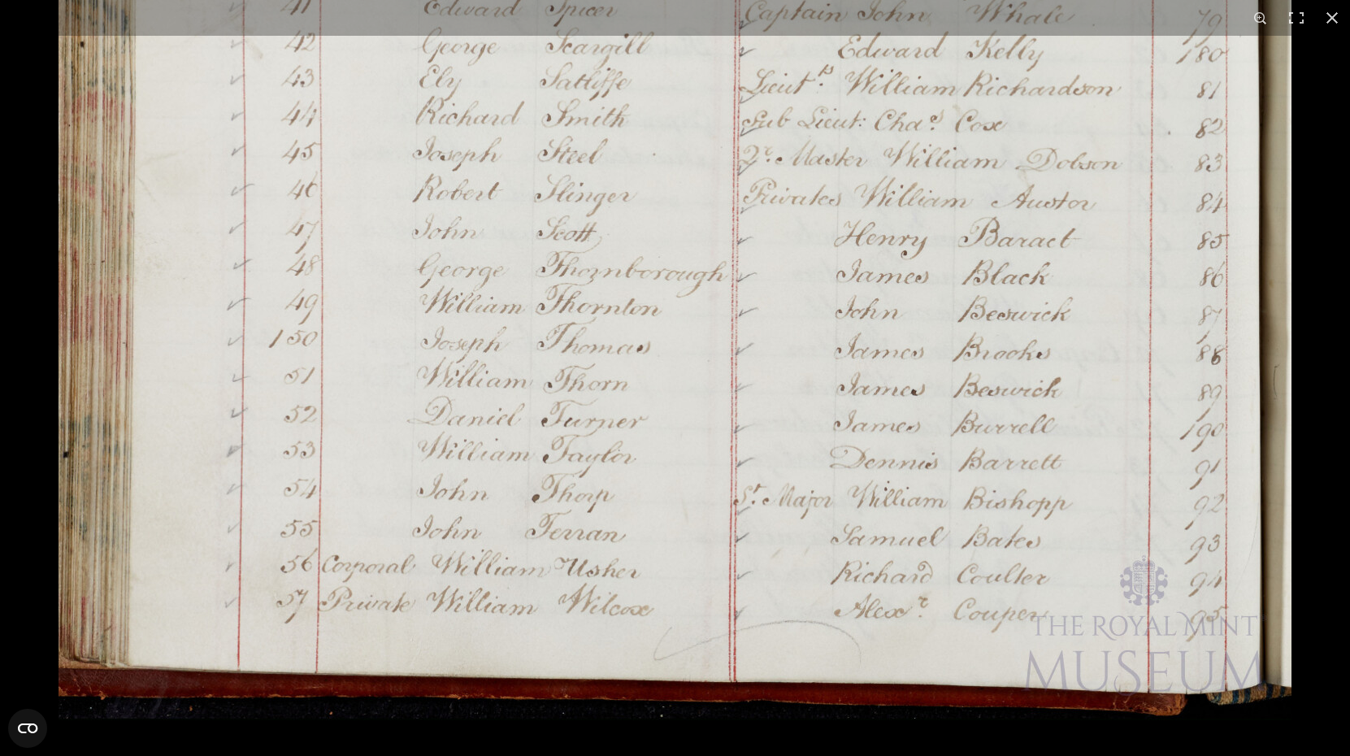
scroll to position [387, 0]
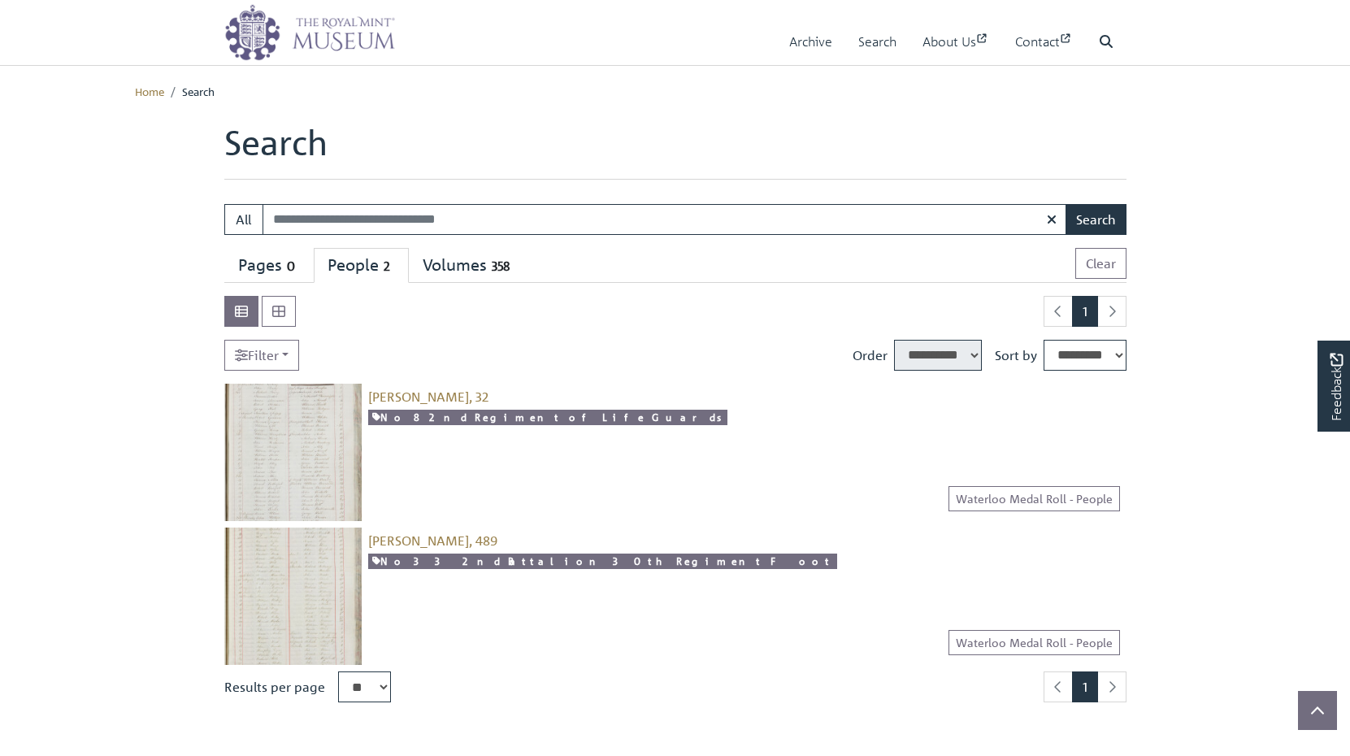
select select "****"
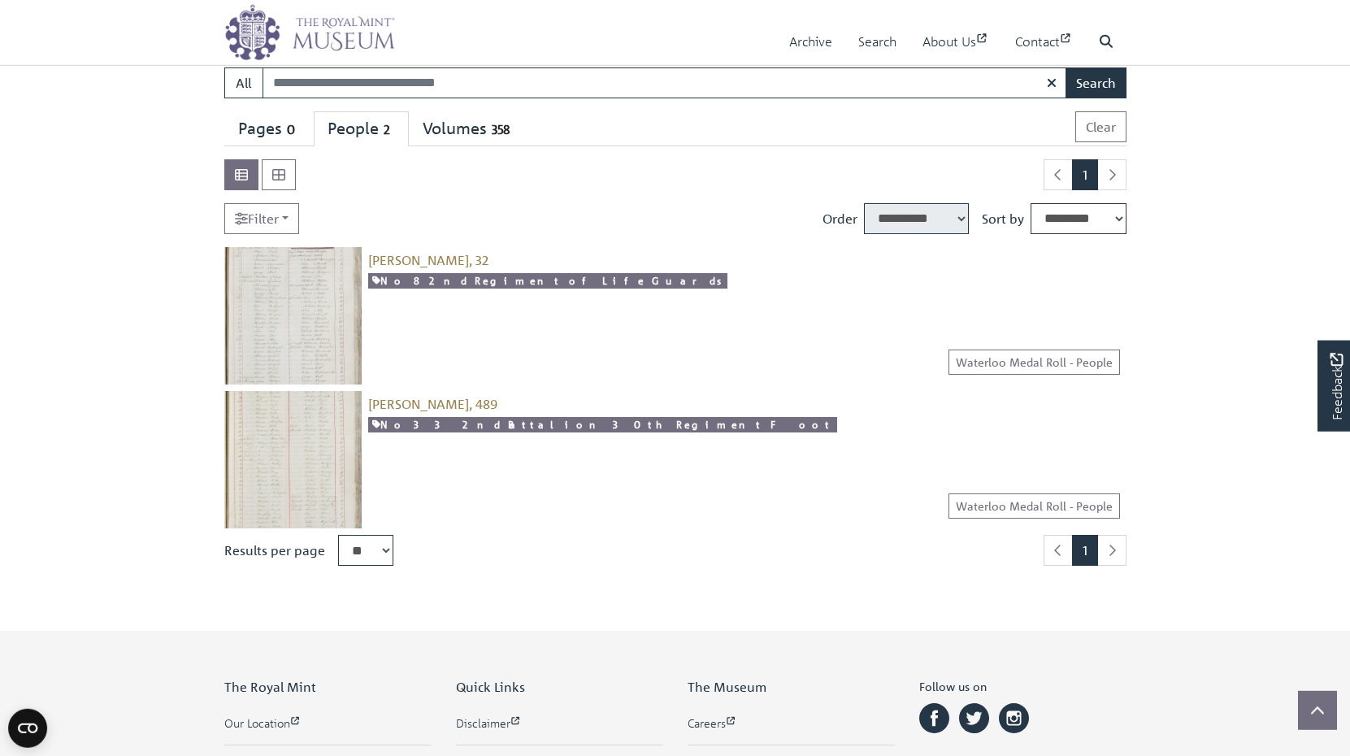
scroll to position [135, 0]
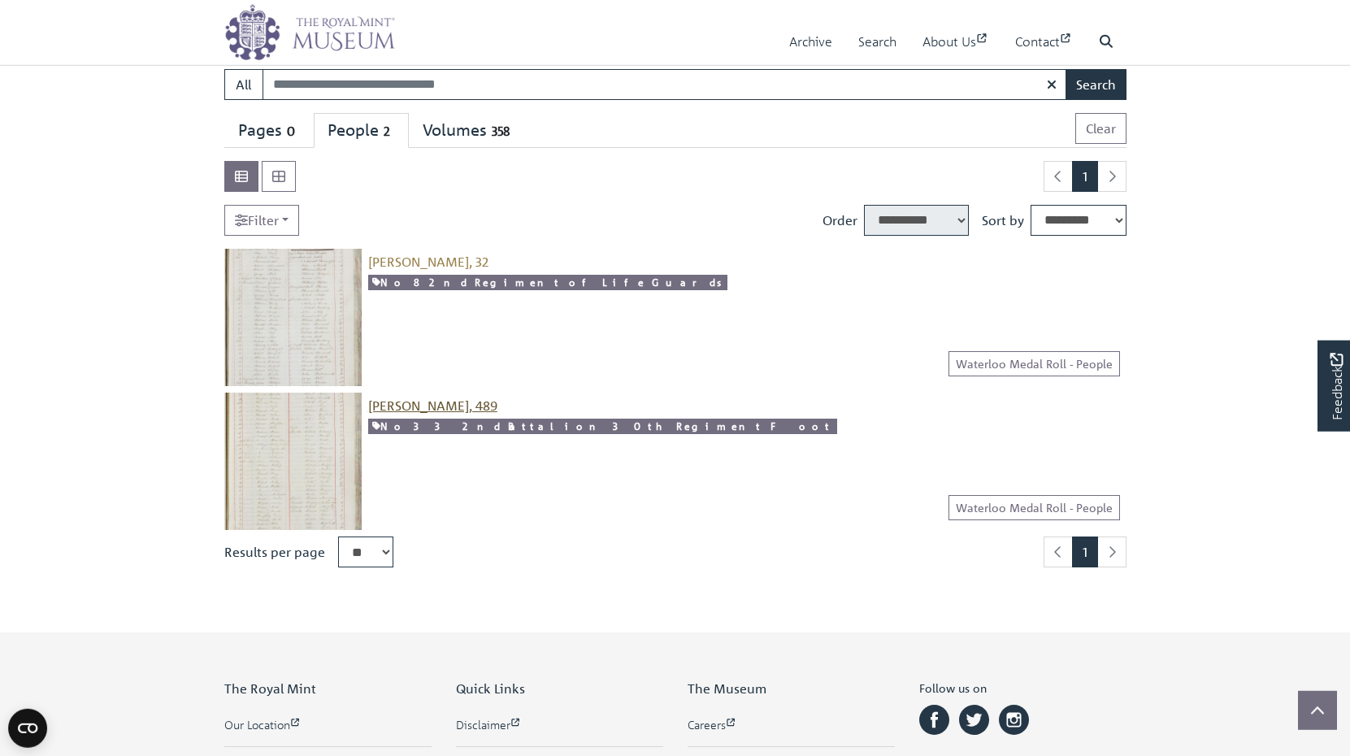
click at [431, 405] on span "Baxter, John, 489" at bounding box center [432, 405] width 129 height 16
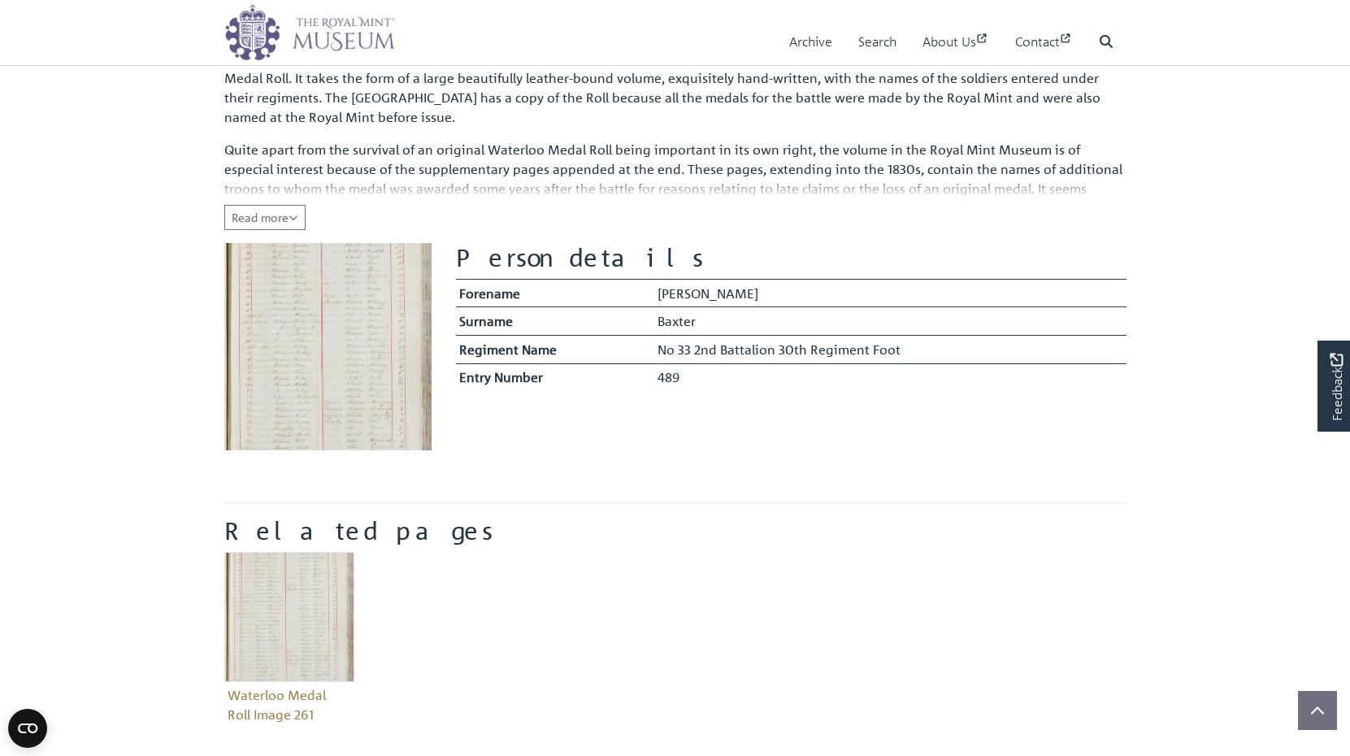
scroll to position [208, 0]
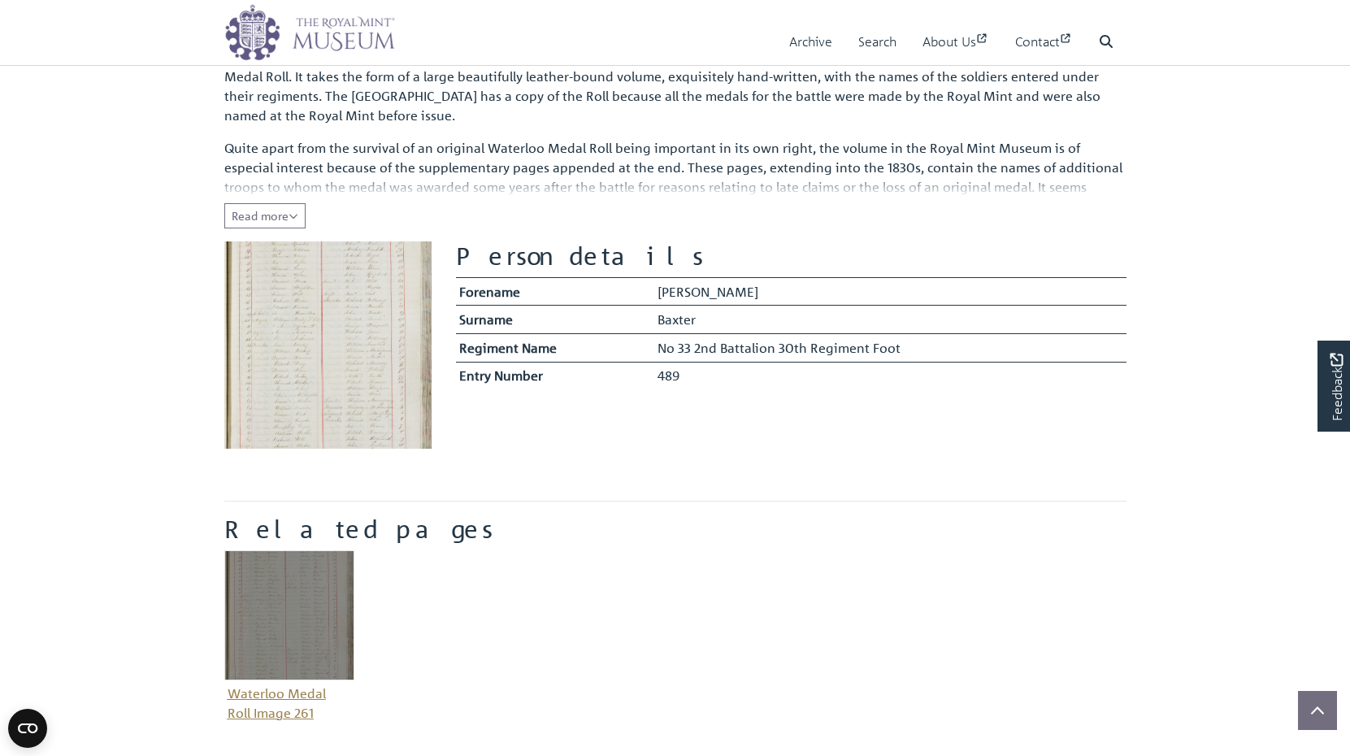
click at [288, 606] on img "Item related to this entity" at bounding box center [289, 615] width 130 height 130
click at [271, 691] on figure "Waterloo Medal Roll Image 261" at bounding box center [289, 638] width 130 height 176
click at [284, 609] on img "Item related to this entity" at bounding box center [289, 615] width 130 height 130
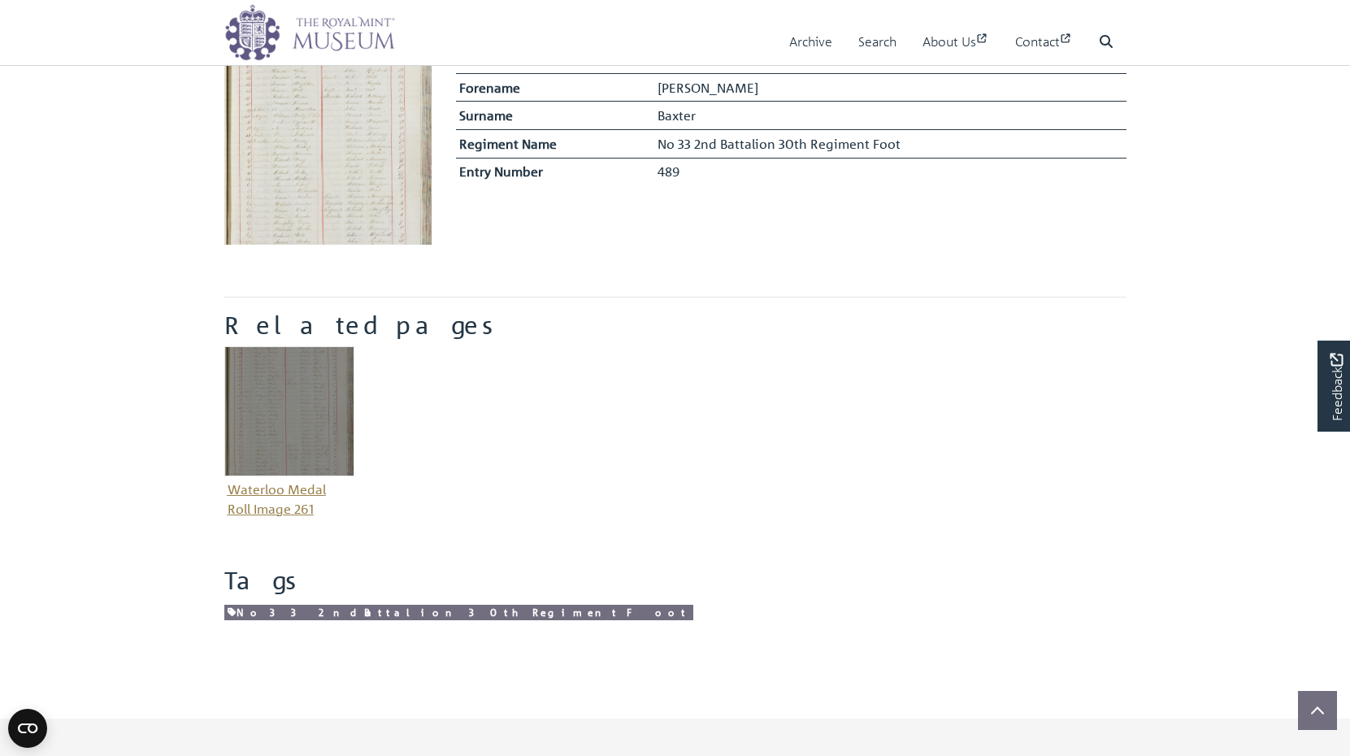
scroll to position [413, 0]
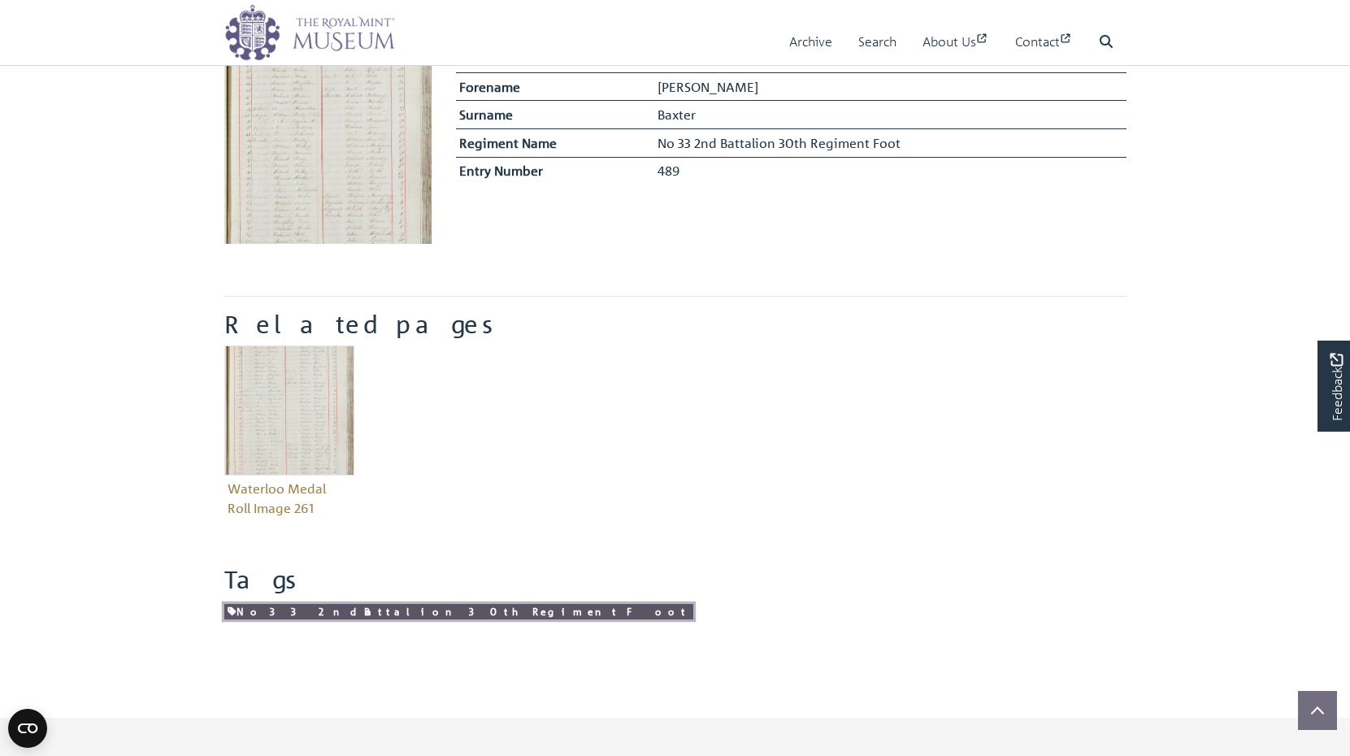
click at [313, 608] on link "No 33 2nd Battalion 30th Regiment Foot" at bounding box center [458, 611] width 469 height 15
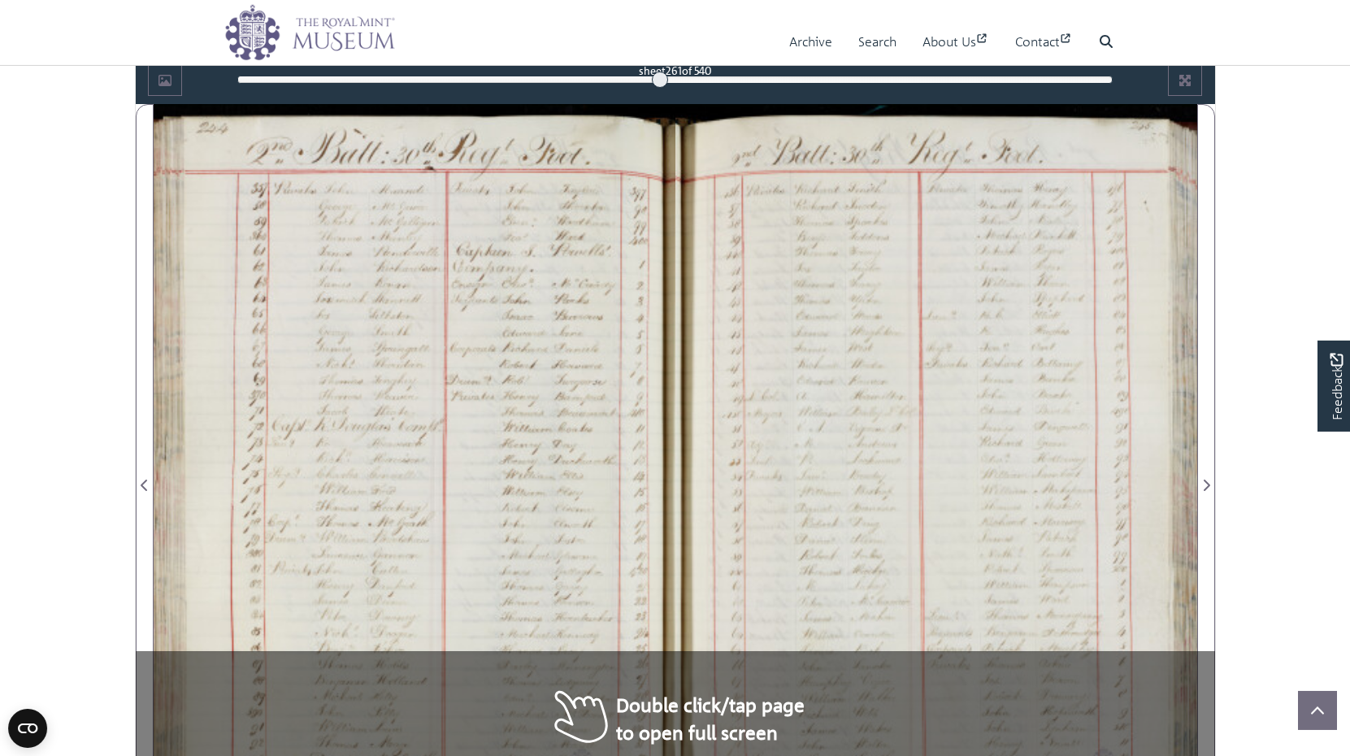
scroll to position [921, 0]
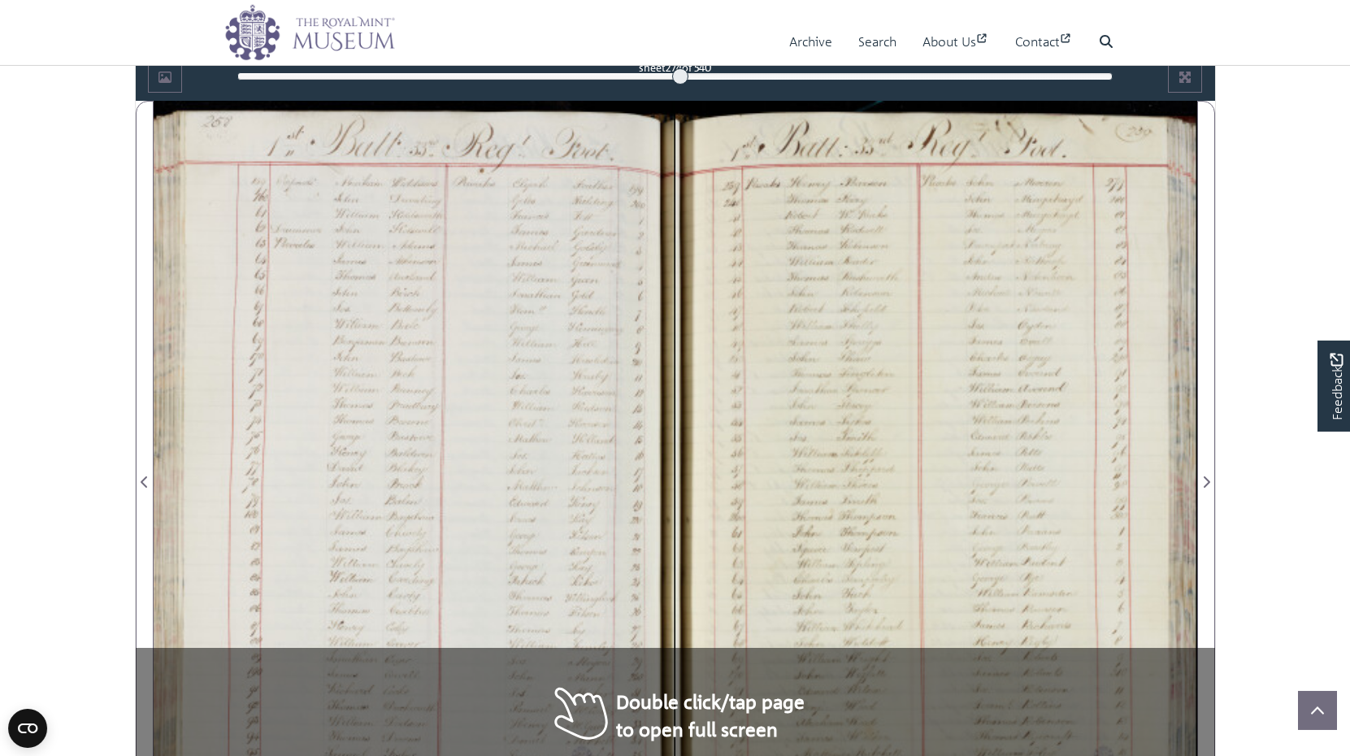
drag, startPoint x: 659, startPoint y: 78, endPoint x: 680, endPoint y: 80, distance: 21.3
click at [680, 80] on div at bounding box center [680, 76] width 16 height 16
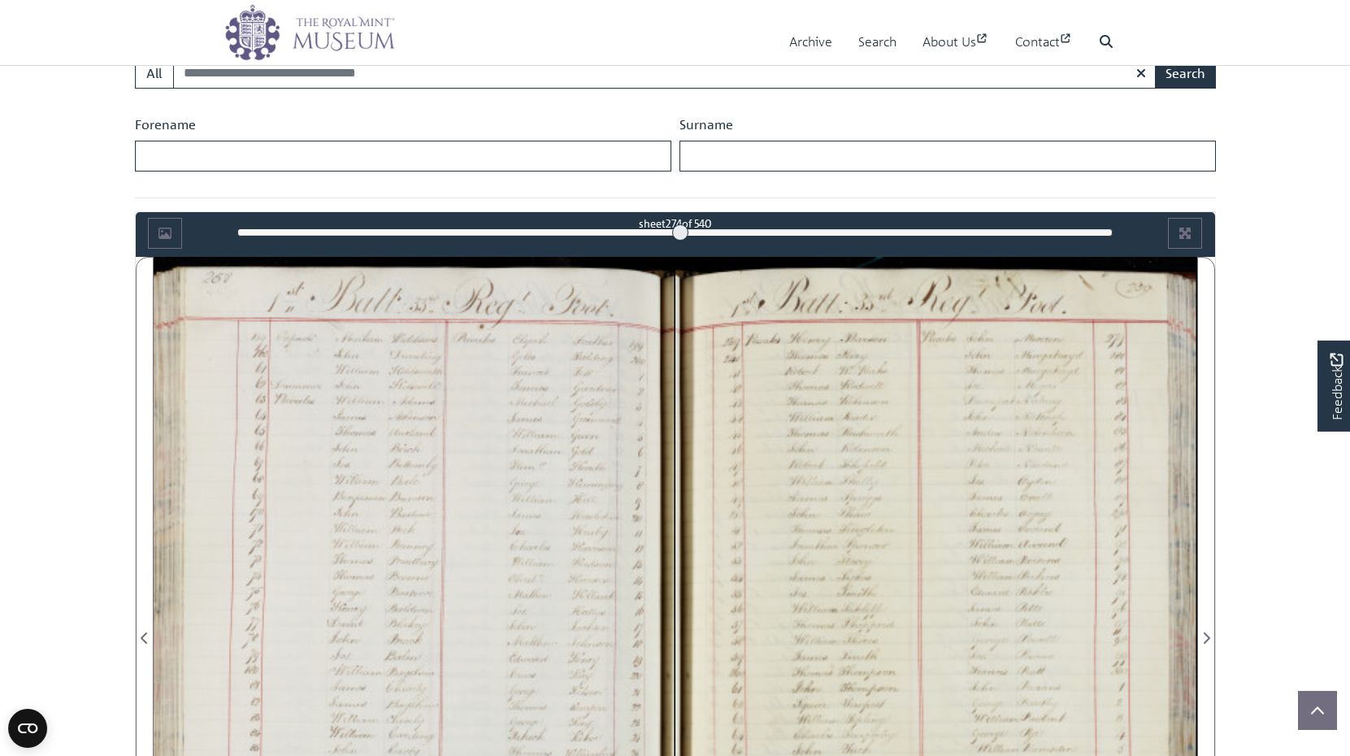
scroll to position [757, 0]
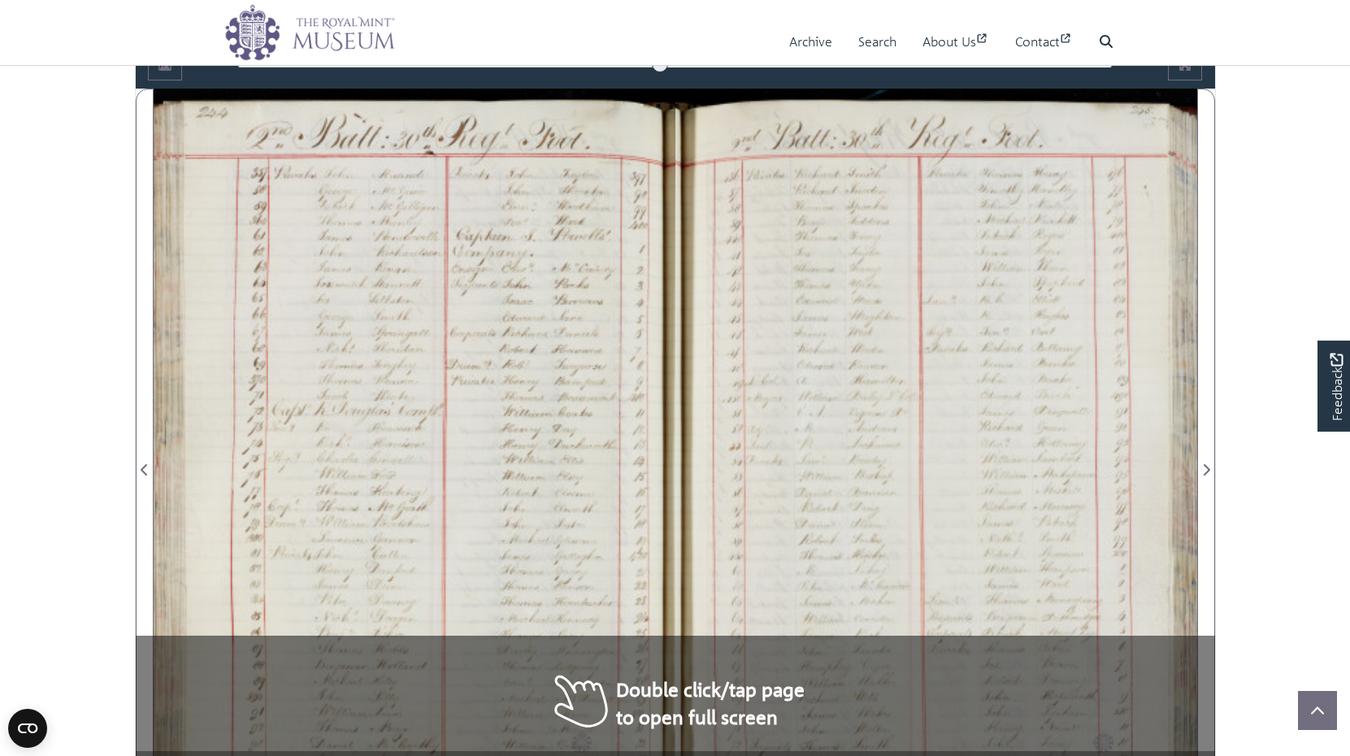
scroll to position [925, 0]
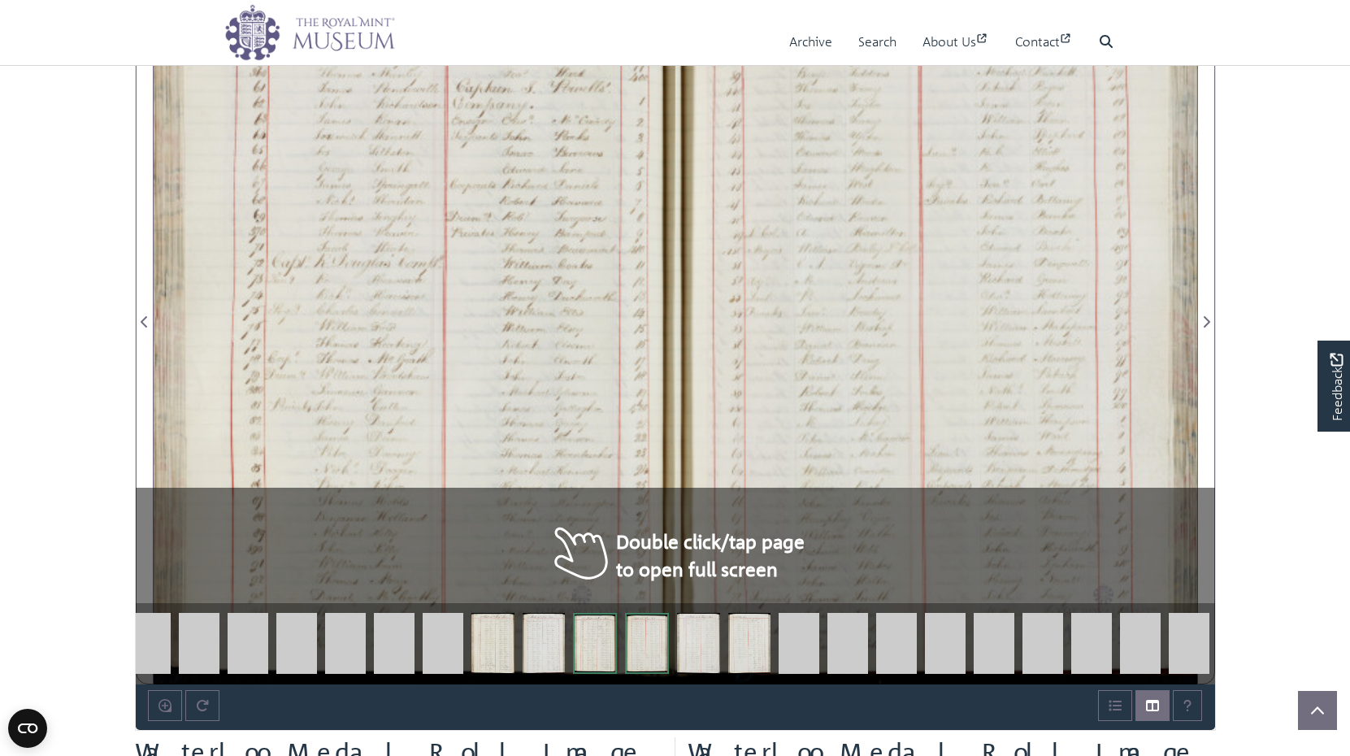
scroll to position [1082, 0]
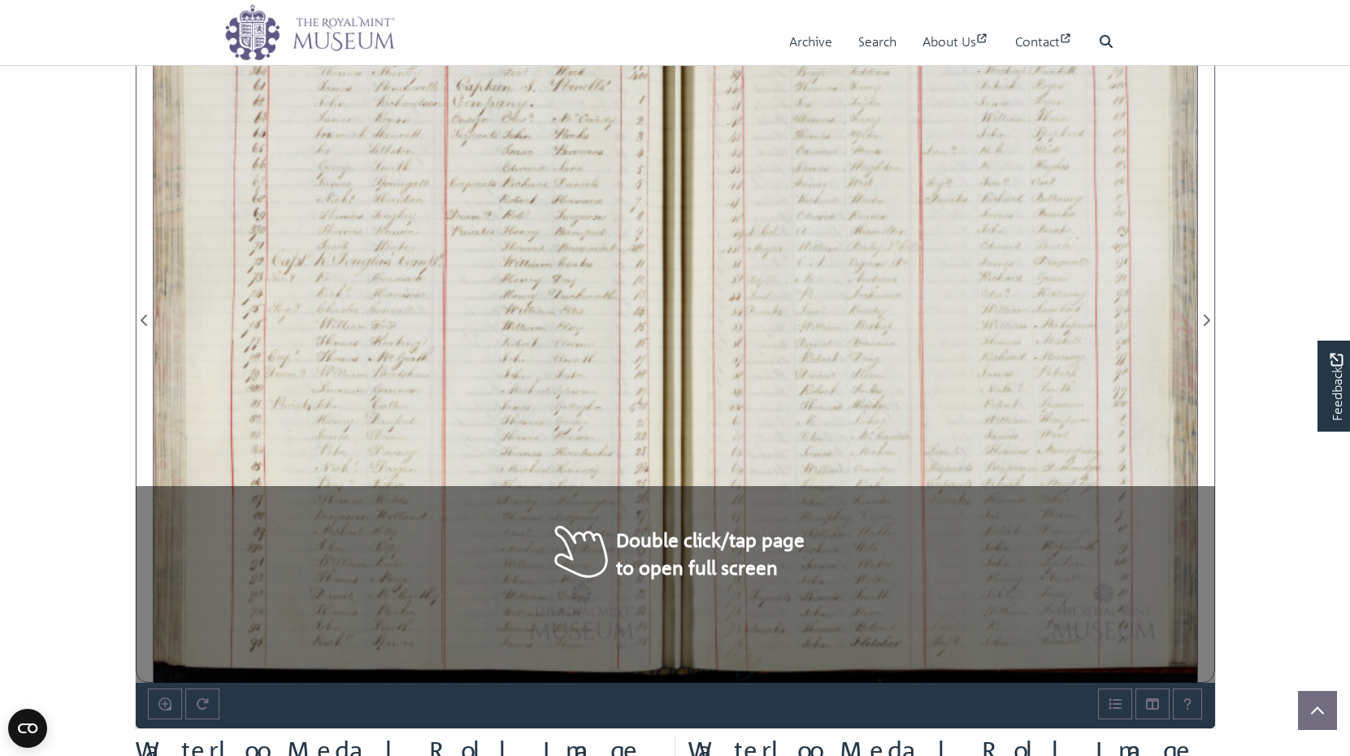
click at [576, 540] on div at bounding box center [415, 310] width 522 height 743
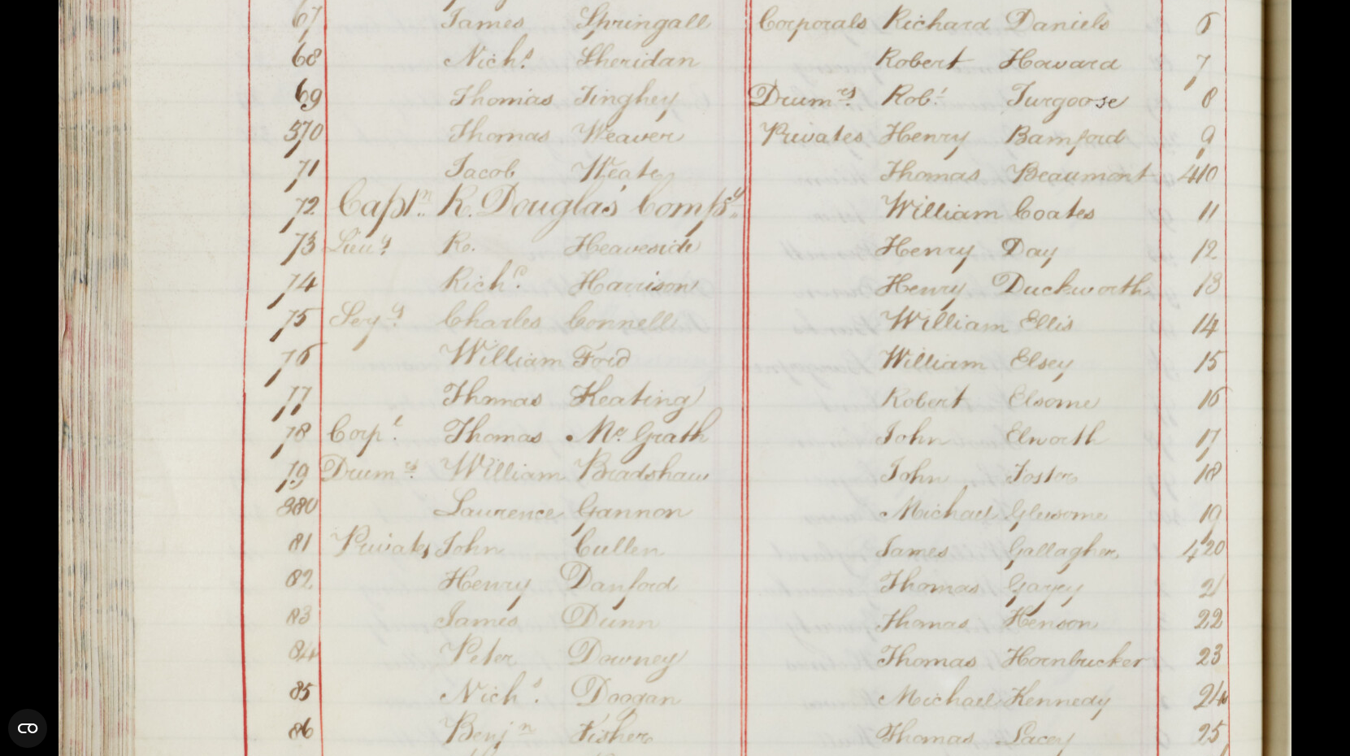
scroll to position [1081, 0]
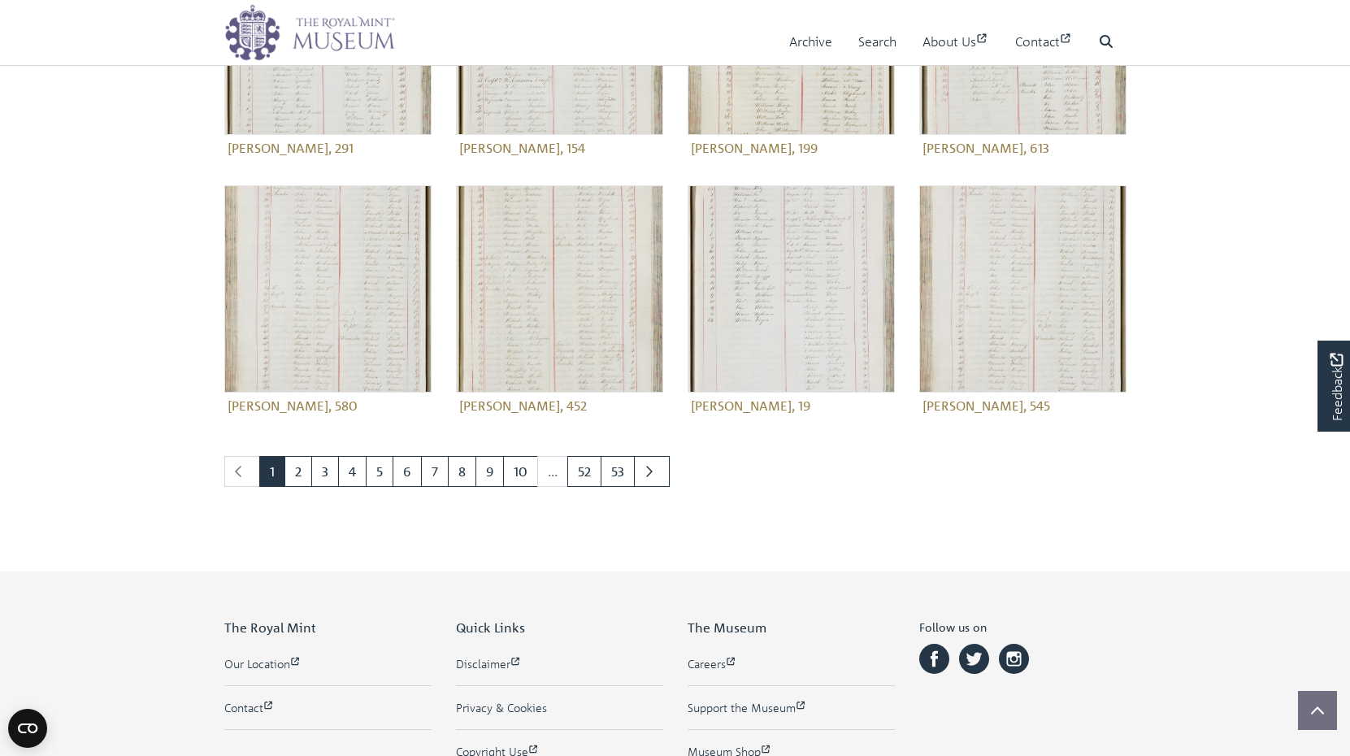
scroll to position [654, 0]
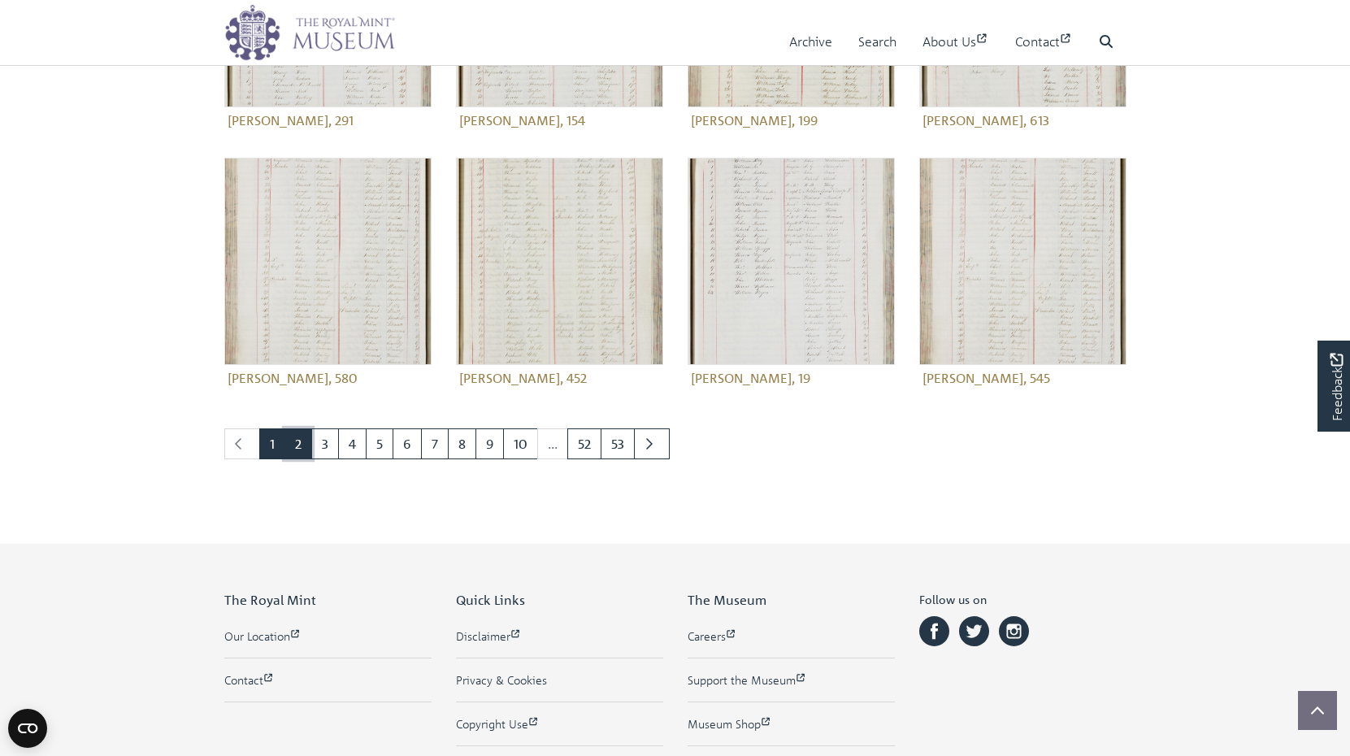
click at [297, 445] on link "2" at bounding box center [298, 443] width 28 height 31
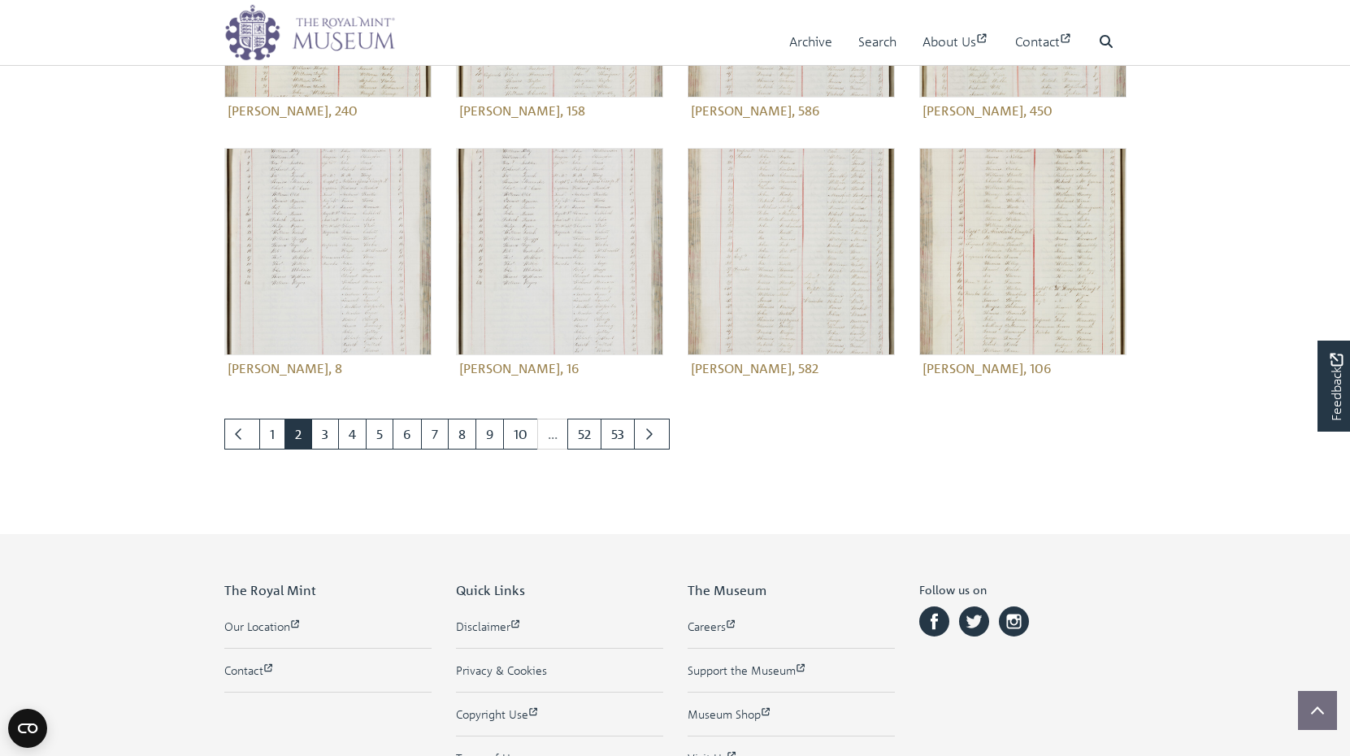
scroll to position [727, 0]
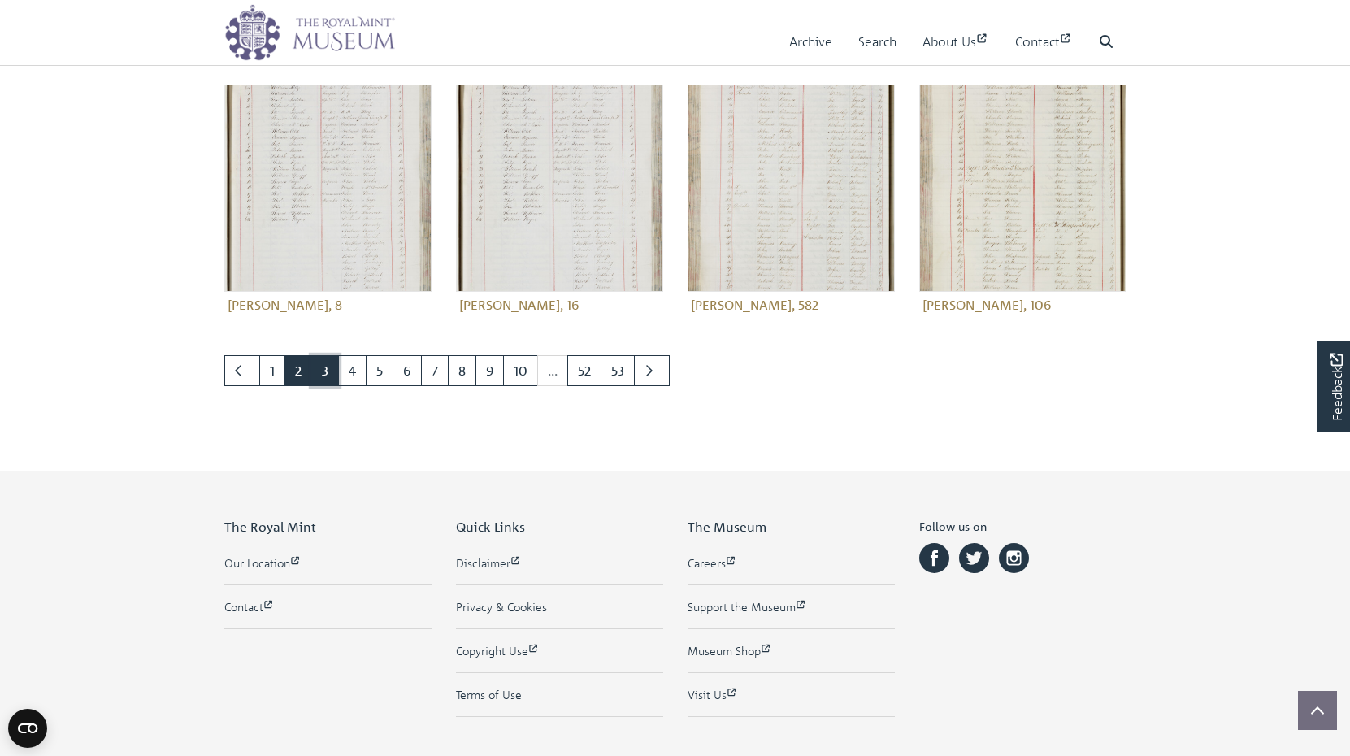
click at [323, 371] on link "3" at bounding box center [325, 370] width 28 height 31
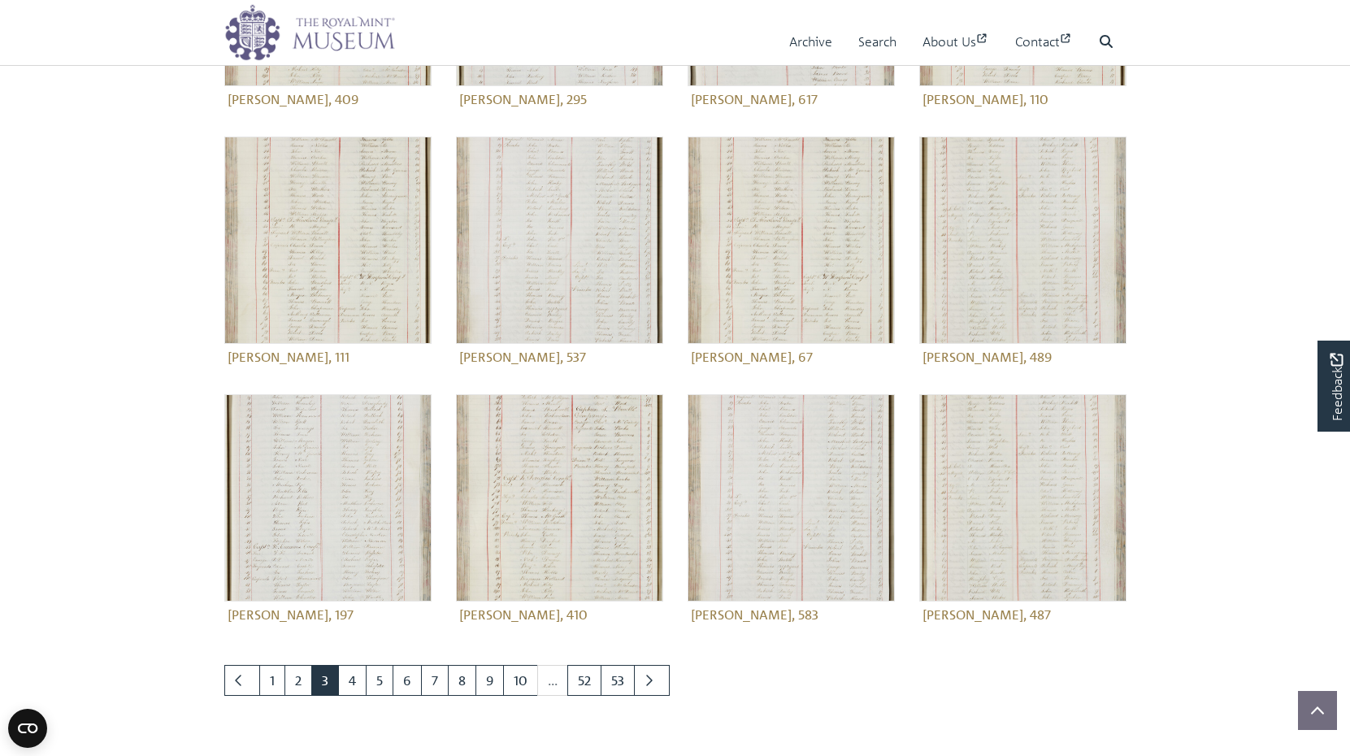
scroll to position [421, 0]
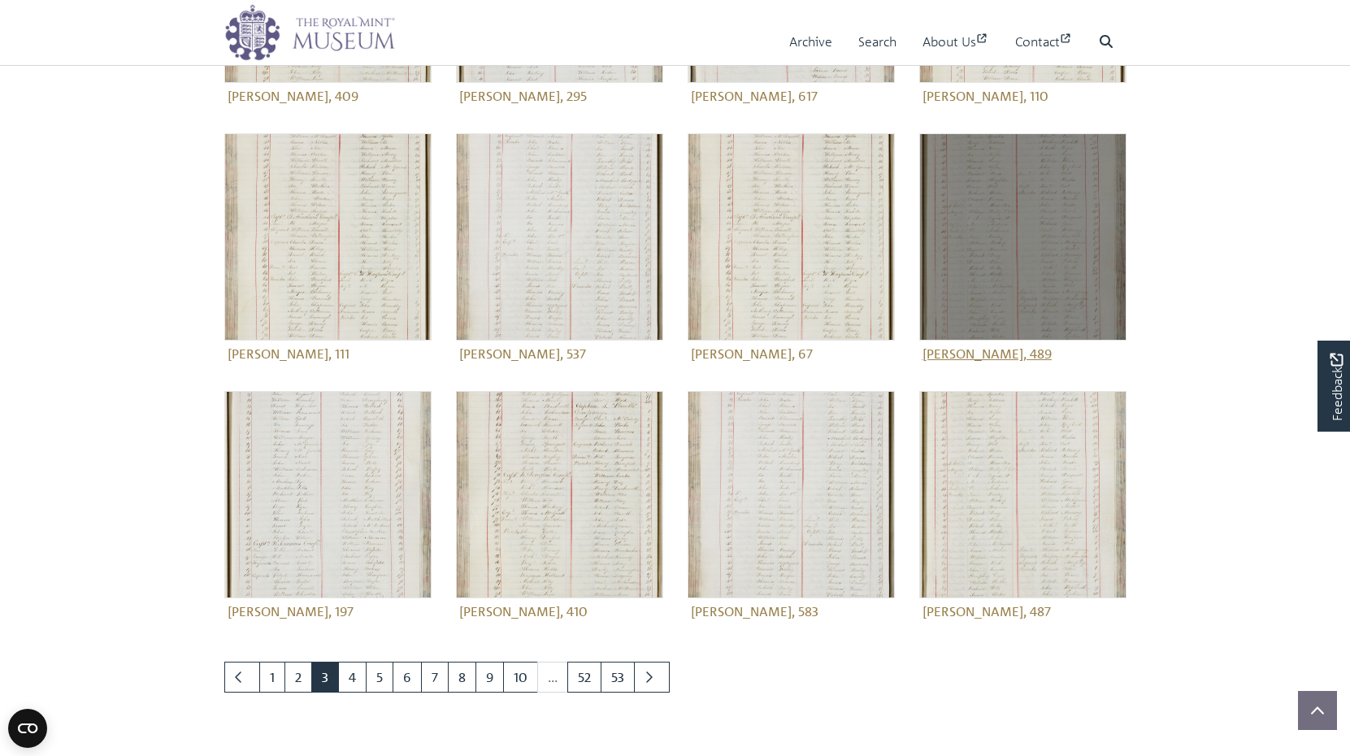
click at [1012, 258] on img at bounding box center [1022, 236] width 207 height 207
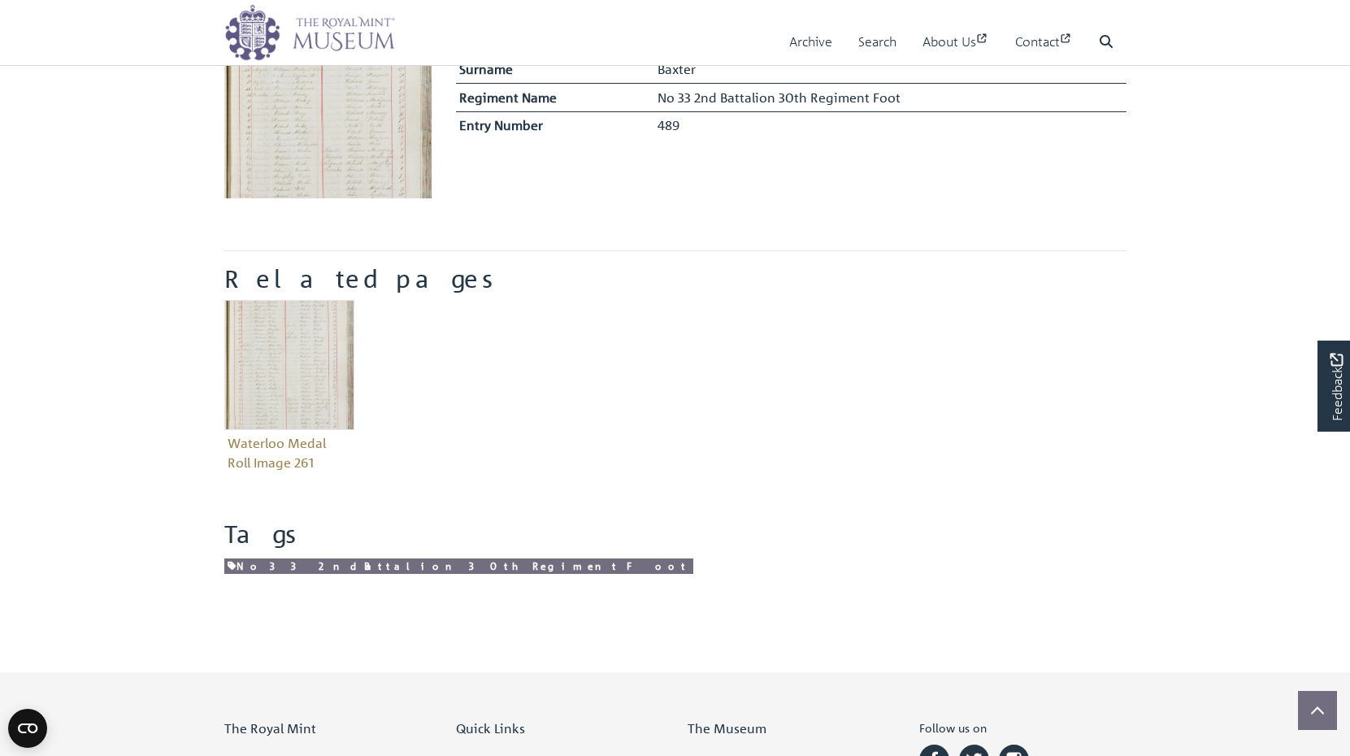
scroll to position [522, 0]
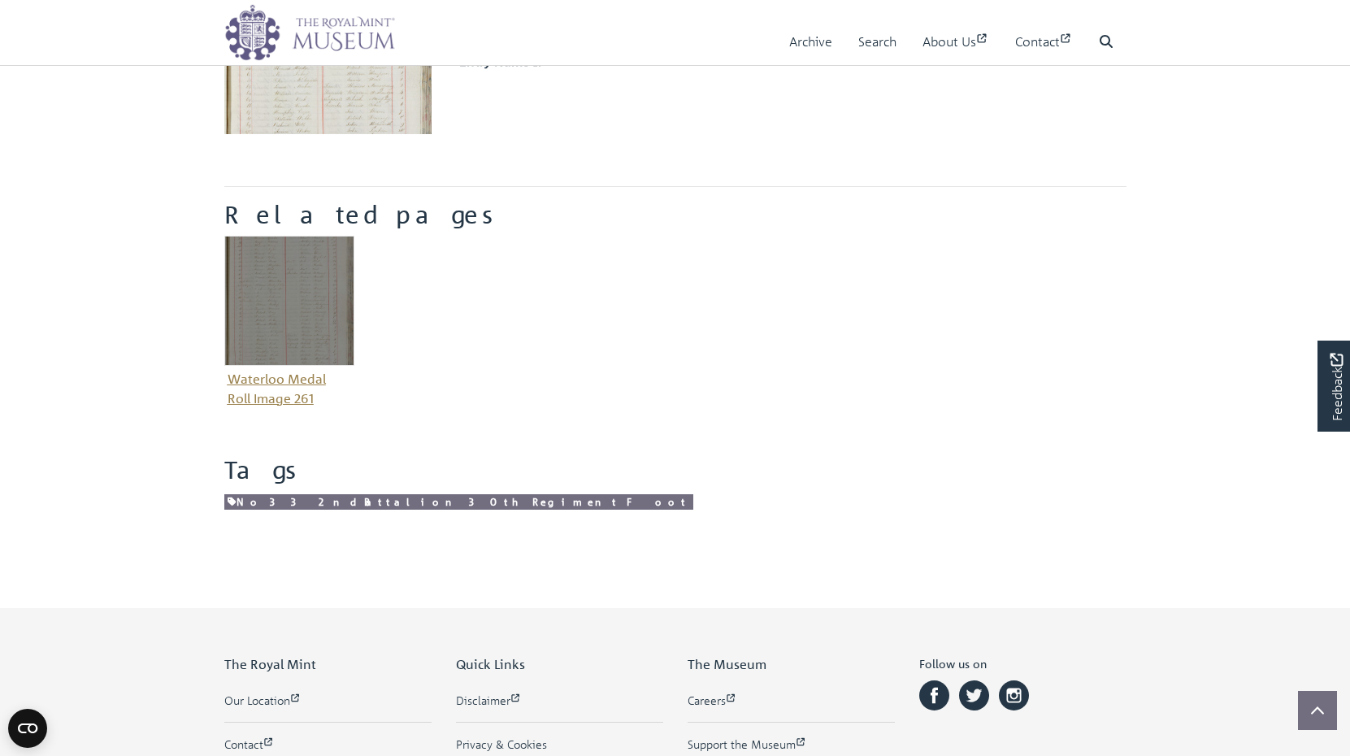
click at [298, 301] on img "Item related to this entity" at bounding box center [289, 301] width 130 height 130
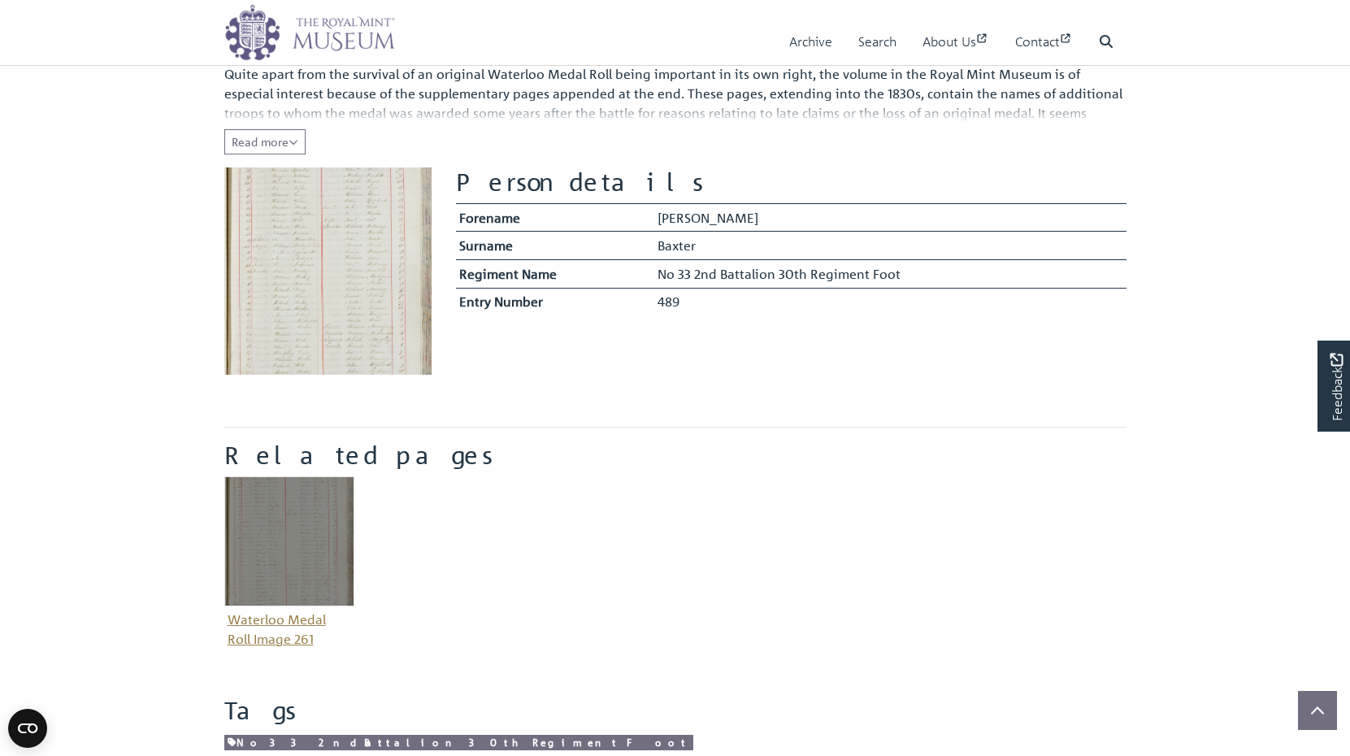
scroll to position [237, 0]
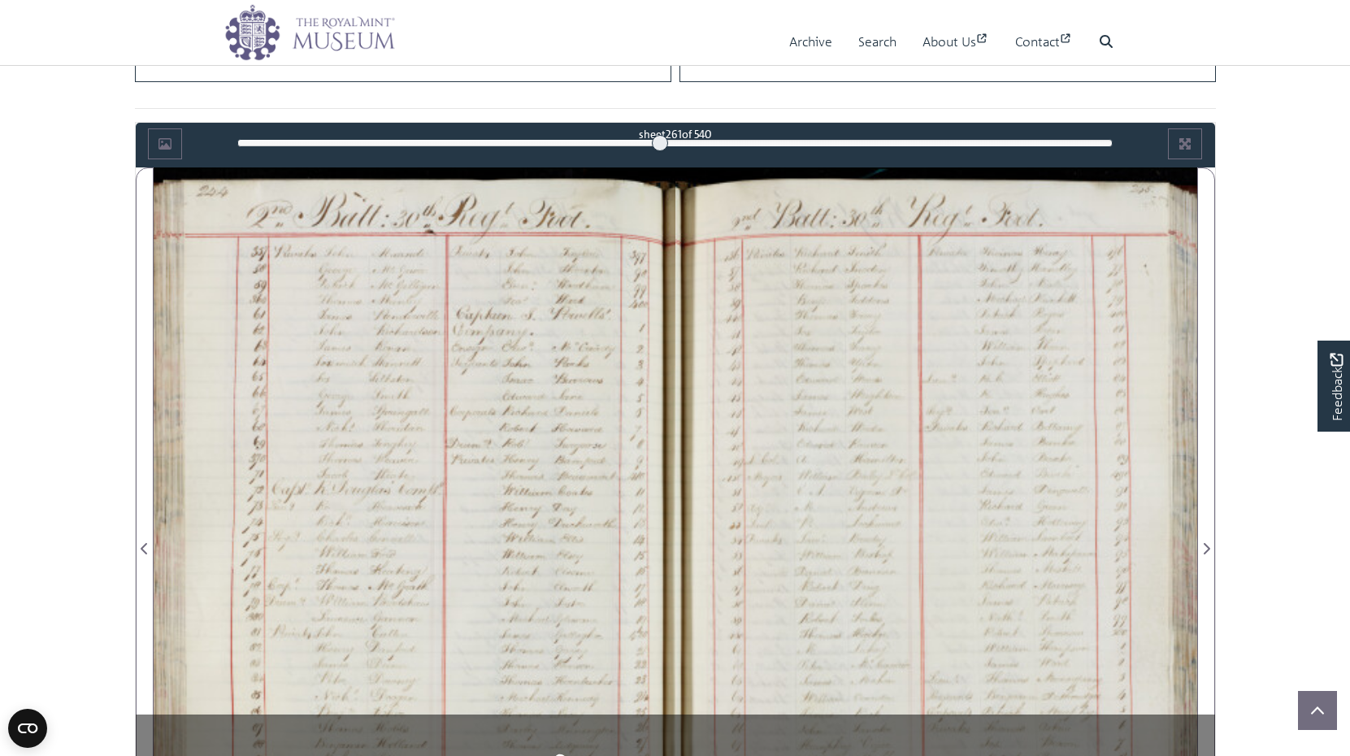
scroll to position [857, 0]
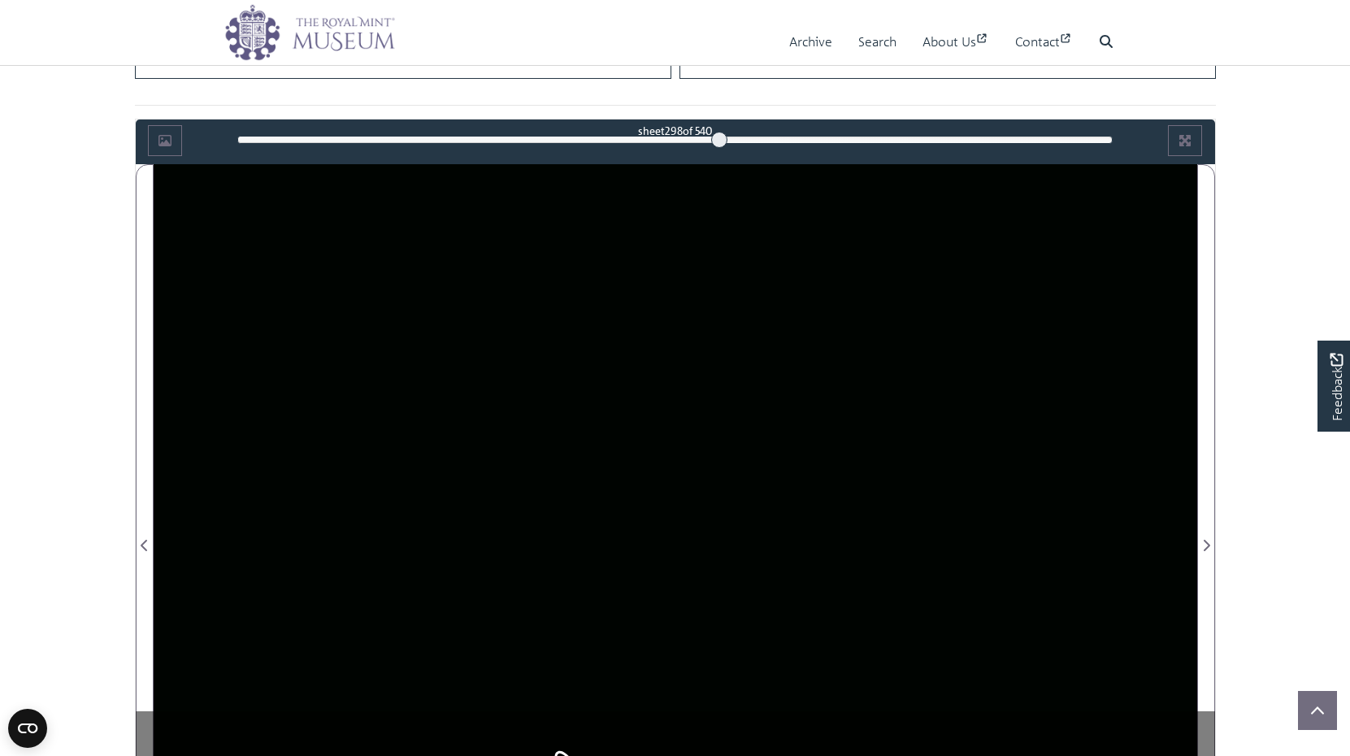
drag, startPoint x: 658, startPoint y: 139, endPoint x: 719, endPoint y: 154, distance: 62.9
click at [719, 154] on div "sheet 298 of 540 298 ***" at bounding box center [674, 140] width 899 height 31
drag, startPoint x: 719, startPoint y: 138, endPoint x: 804, endPoint y: 141, distance: 85.4
click at [804, 141] on div at bounding box center [797, 140] width 16 height 16
drag, startPoint x: 804, startPoint y: 141, endPoint x: 882, endPoint y: 147, distance: 77.4
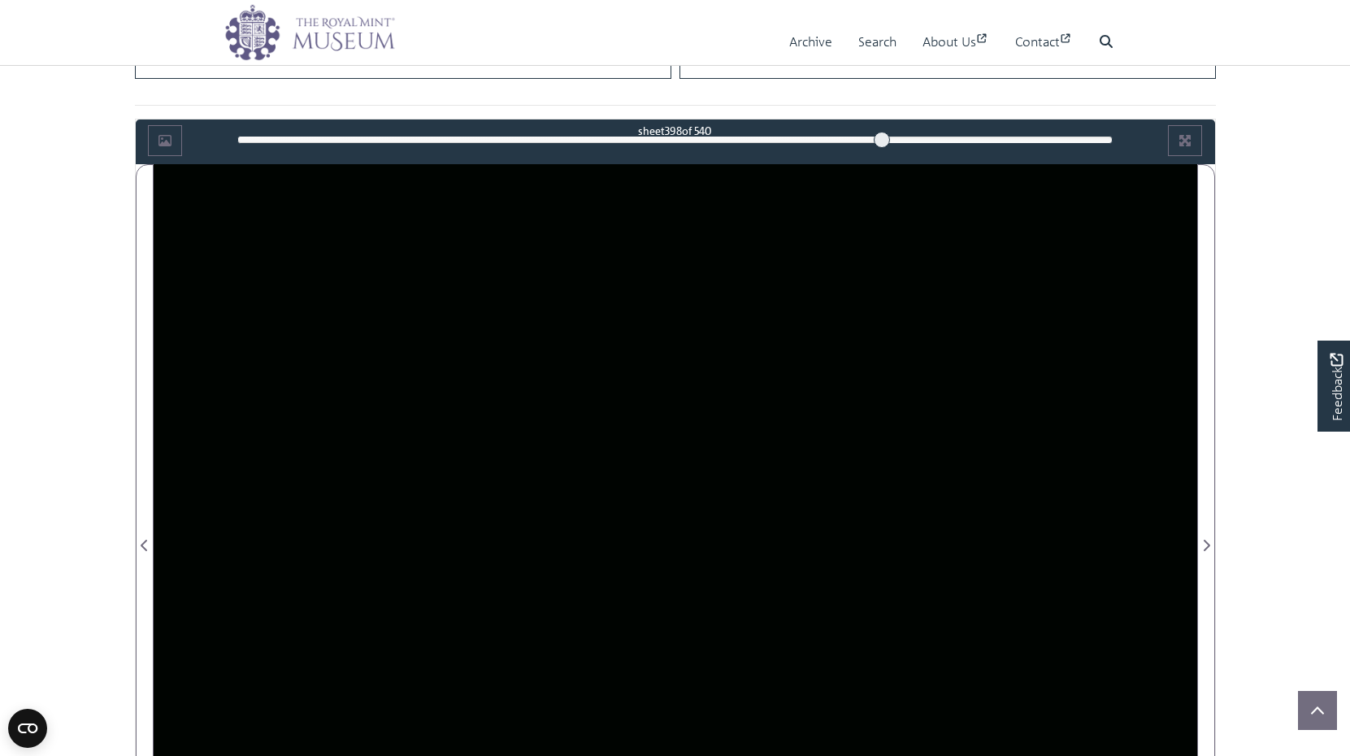
click at [882, 147] on div at bounding box center [881, 140] width 16 height 16
drag, startPoint x: 882, startPoint y: 146, endPoint x: 954, endPoint y: 142, distance: 72.4
click at [953, 142] on div at bounding box center [953, 140] width 16 height 16
drag, startPoint x: 954, startPoint y: 140, endPoint x: 985, endPoint y: 141, distance: 30.9
click at [985, 142] on div at bounding box center [982, 140] width 16 height 16
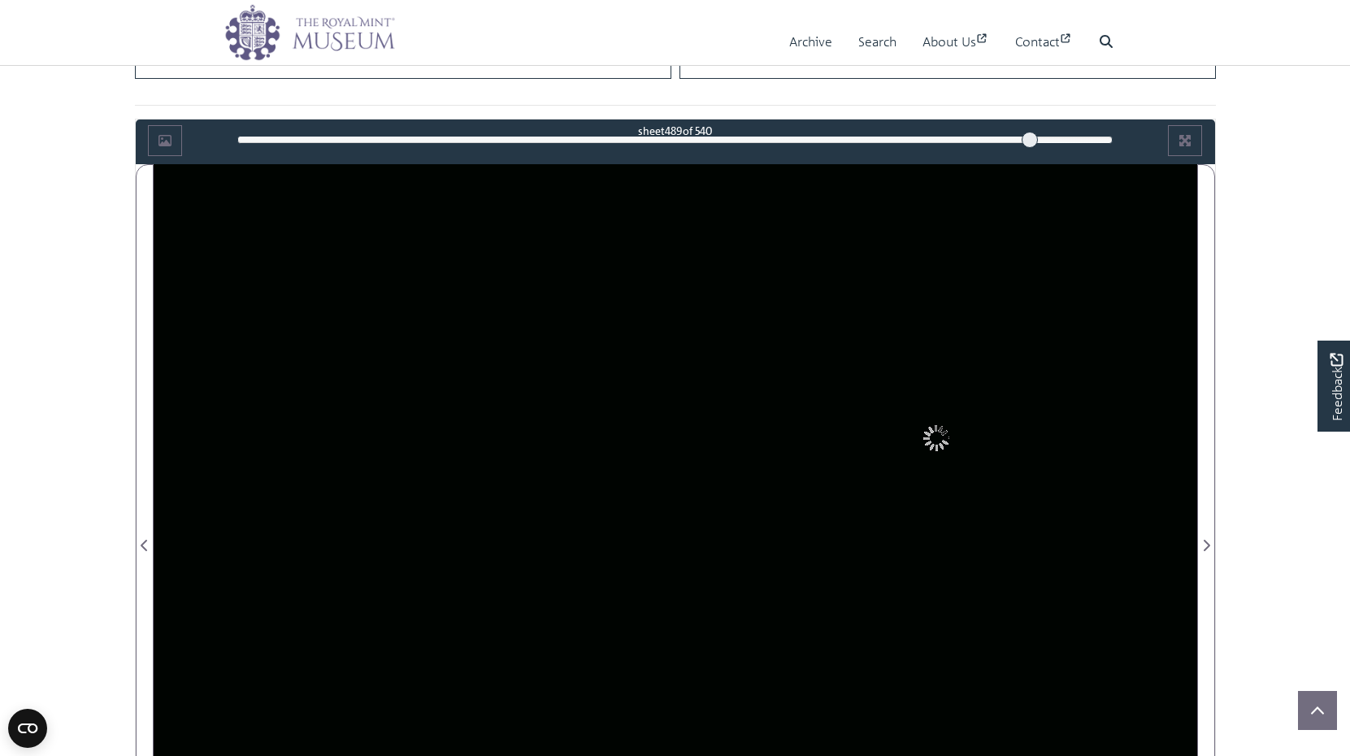
drag, startPoint x: 985, startPoint y: 141, endPoint x: 1029, endPoint y: 138, distance: 44.8
click at [1029, 138] on div at bounding box center [1029, 140] width 16 height 16
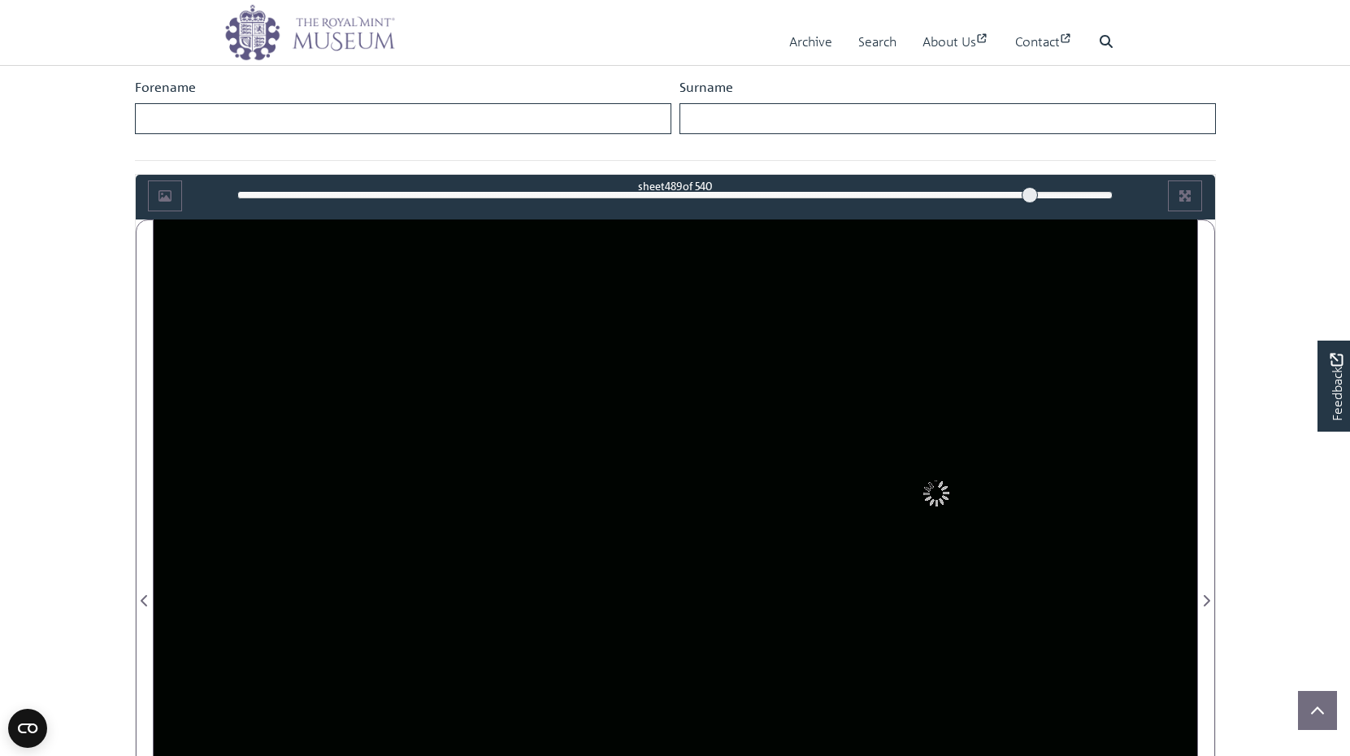
scroll to position [798, 0]
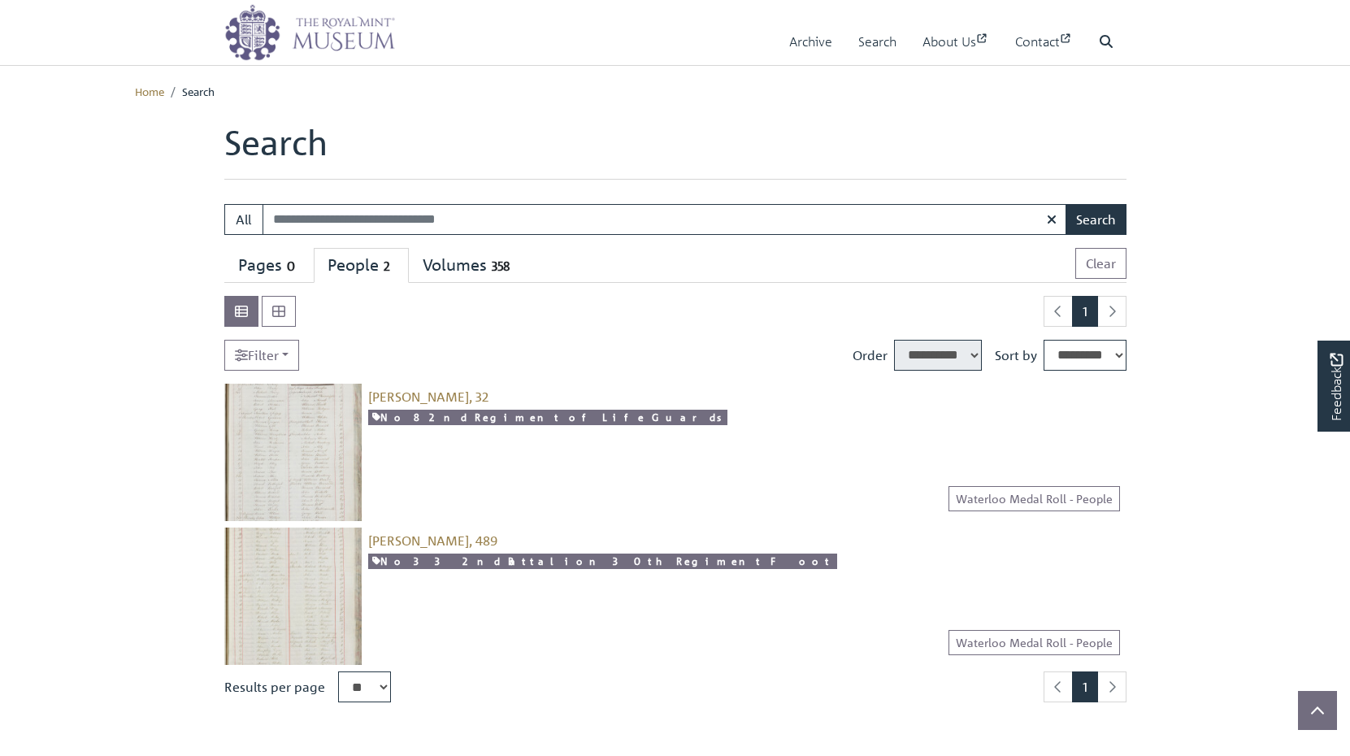
select select "****"
